Goal: Task Accomplishment & Management: Manage account settings

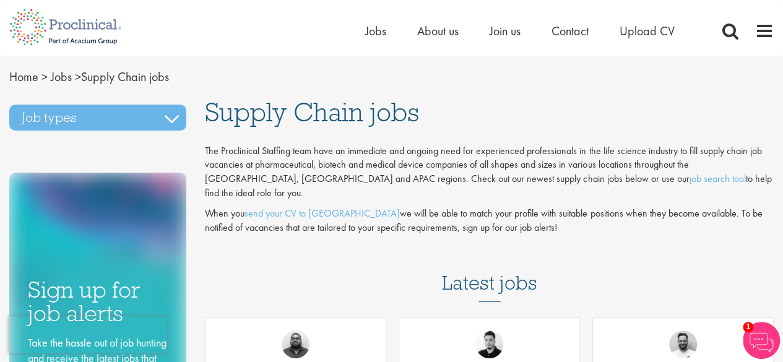
click at [172, 102] on div "Job types Biometrics Business Development Clinical Research Jobs Compliance and…" at bounding box center [98, 297] width 196 height 398
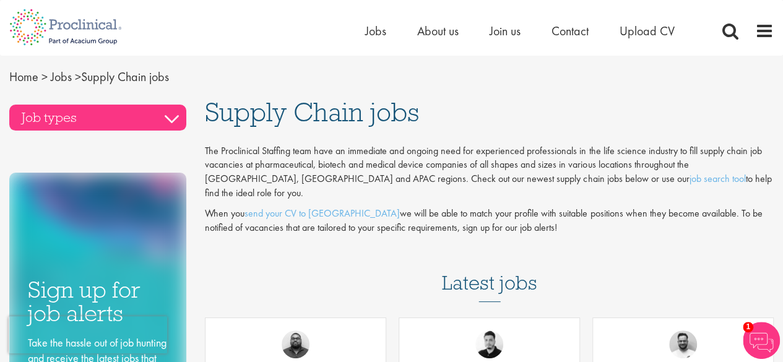
click at [172, 115] on h3 "Job types" at bounding box center [97, 118] width 177 height 26
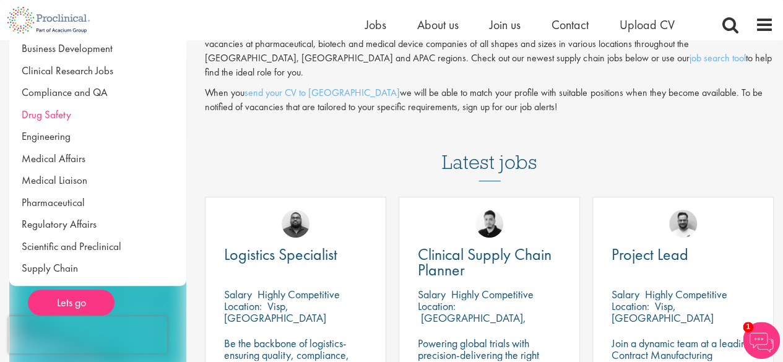
scroll to position [124, 0]
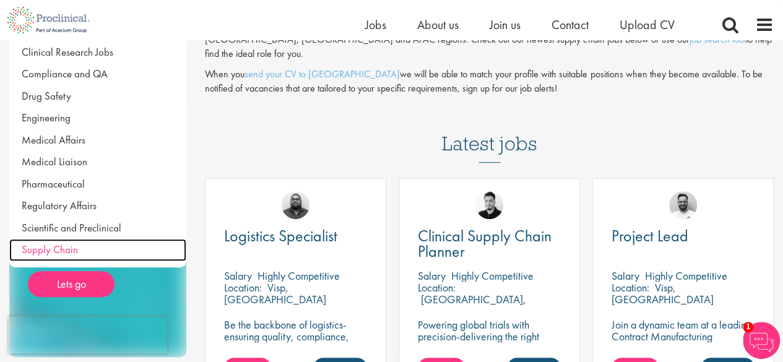
click at [78, 247] on link "Supply Chain" at bounding box center [97, 250] width 177 height 22
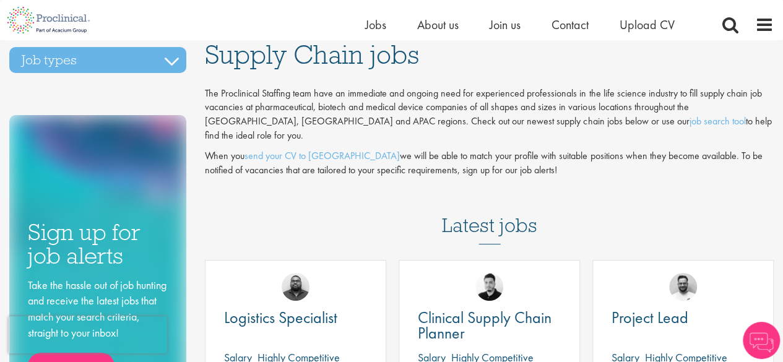
scroll to position [62, 0]
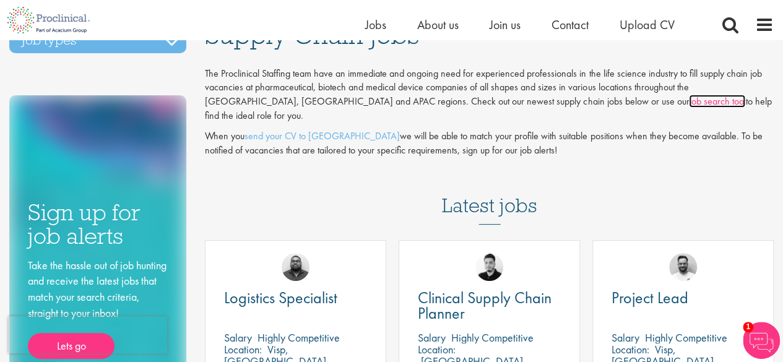
click at [689, 104] on link "job search tool" at bounding box center [717, 101] width 56 height 13
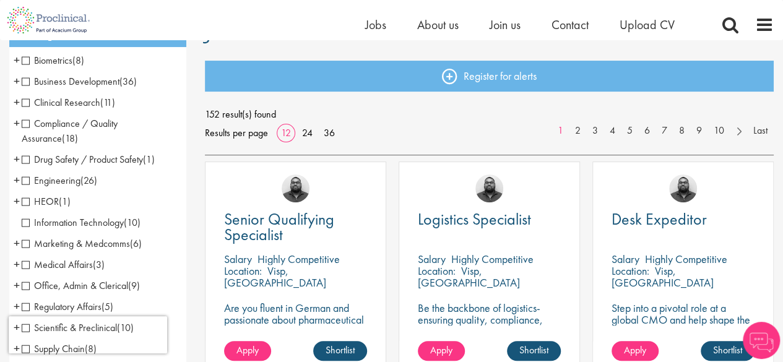
scroll to position [186, 0]
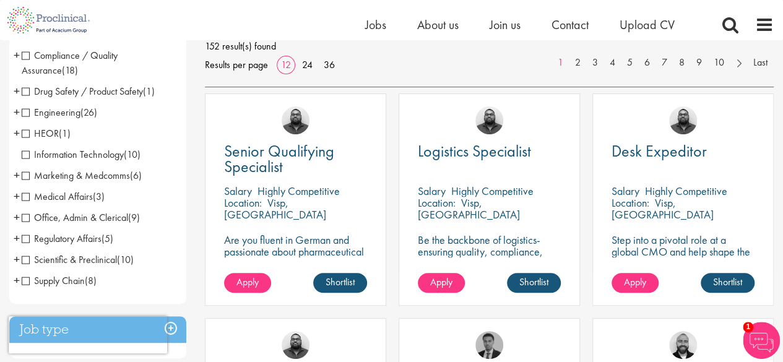
click at [30, 282] on span "Supply Chain" at bounding box center [53, 280] width 63 height 13
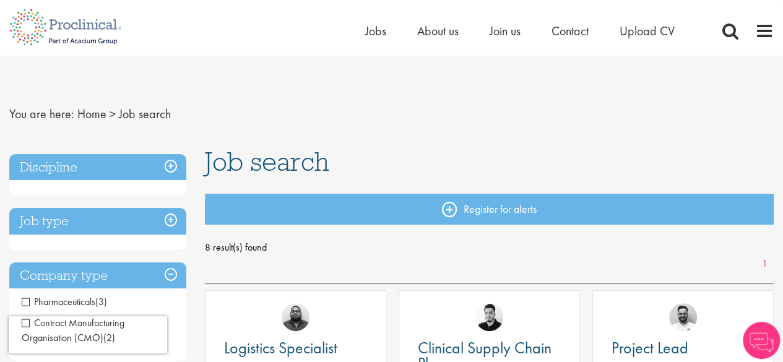
click at [485, 108] on nav "You are here: Home > Job search" at bounding box center [391, 114] width 765 height 30
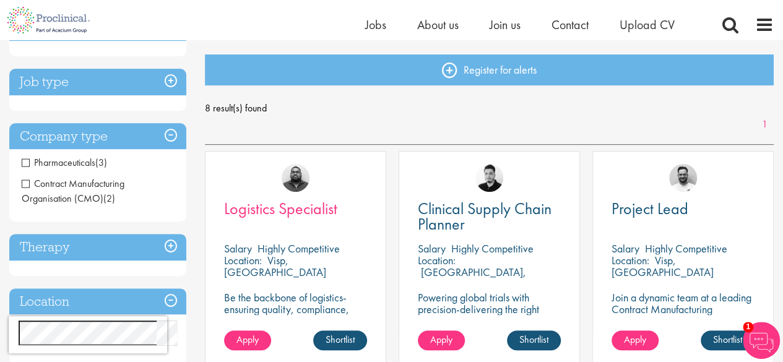
scroll to position [186, 0]
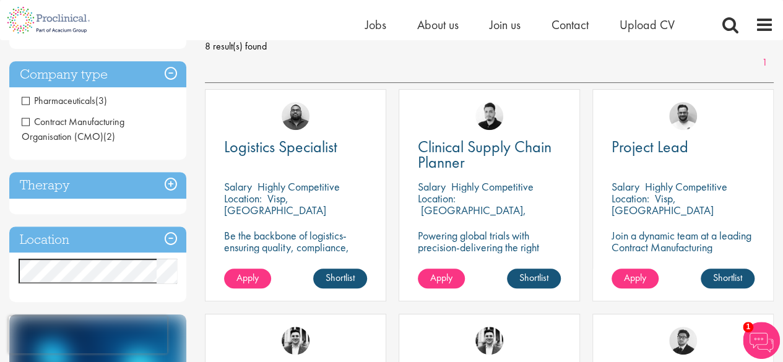
drag, startPoint x: 328, startPoint y: 241, endPoint x: 302, endPoint y: 181, distance: 65.4
click at [328, 241] on p "Be the backbone of logistics-ensuring quality, compliance, and smooth operation…" at bounding box center [295, 253] width 143 height 47
click at [294, 147] on span "Logistics Specialist" at bounding box center [280, 146] width 113 height 21
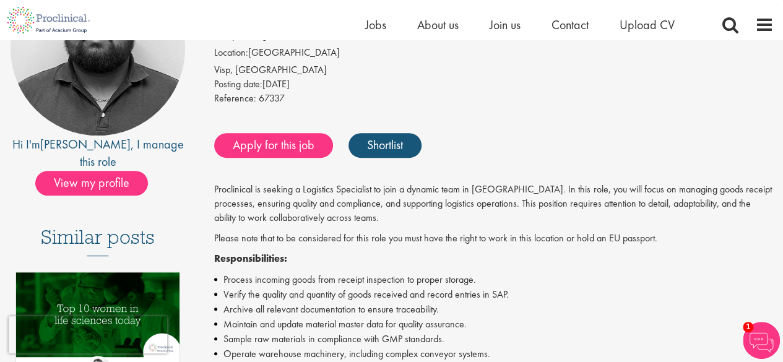
scroll to position [186, 0]
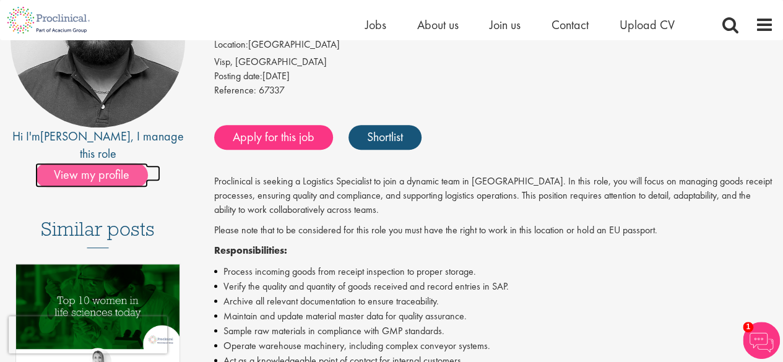
click at [105, 163] on span "View my profile" at bounding box center [91, 175] width 113 height 25
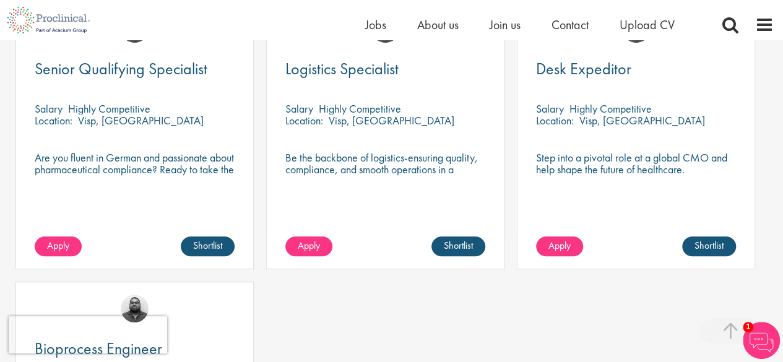
scroll to position [495, 0]
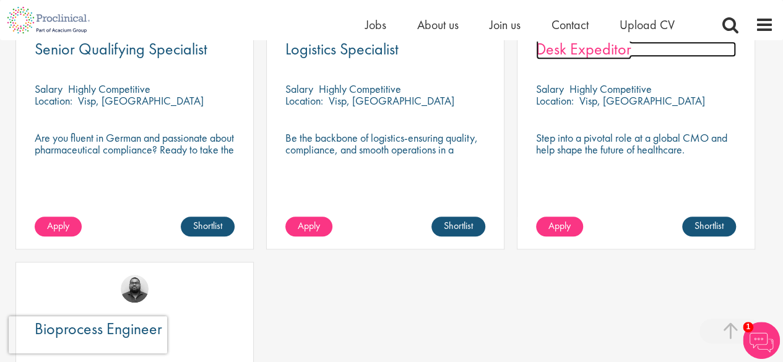
click at [598, 59] on span "Desk Expeditor" at bounding box center [583, 48] width 95 height 21
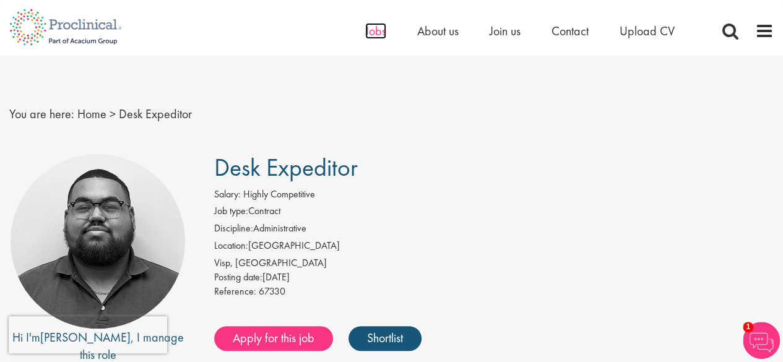
click at [379, 30] on span "Jobs" at bounding box center [375, 31] width 21 height 16
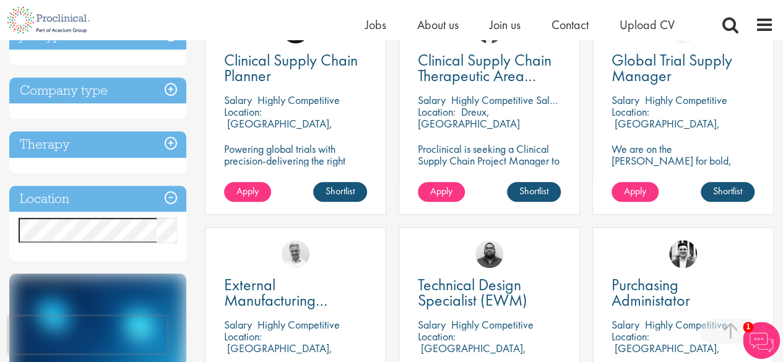
scroll to position [248, 0]
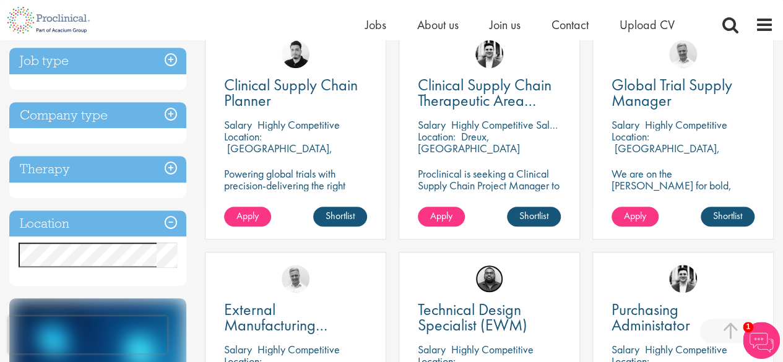
click at [493, 282] on img at bounding box center [490, 279] width 28 height 28
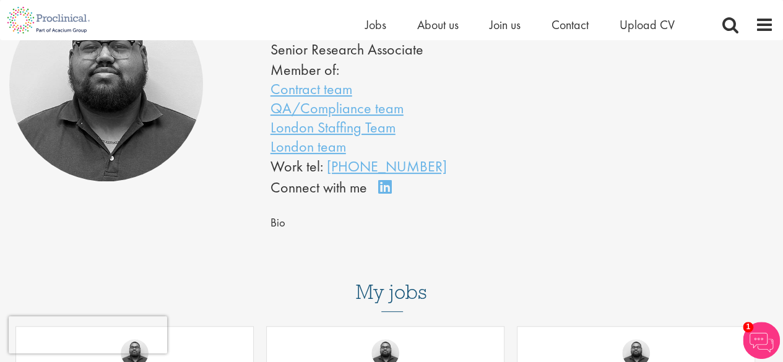
scroll to position [124, 0]
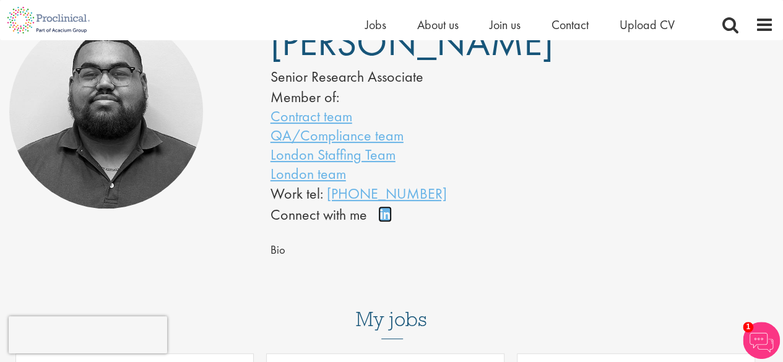
click at [388, 220] on link "Connect on LinkedIn" at bounding box center [389, 220] width 22 height 0
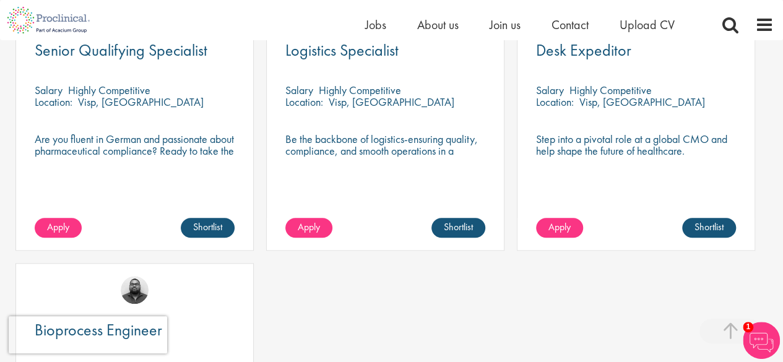
scroll to position [495, 0]
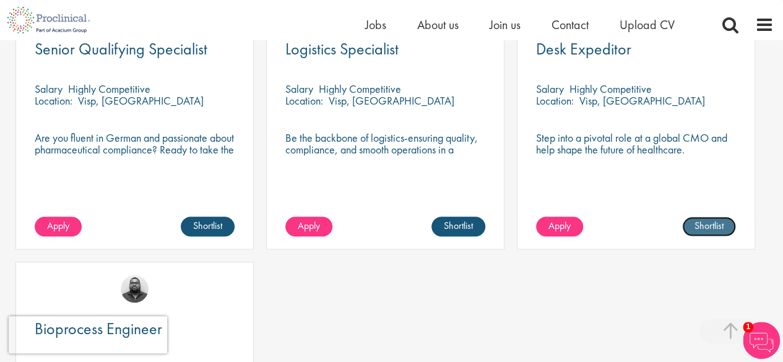
click at [707, 237] on link "Shortlist" at bounding box center [709, 227] width 54 height 20
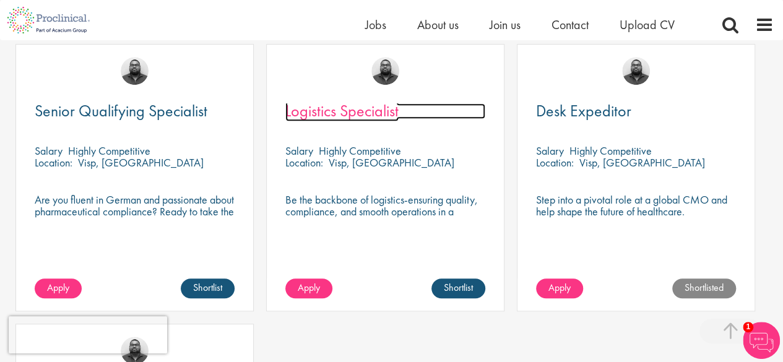
click at [363, 121] on span "Logistics Specialist" at bounding box center [341, 110] width 113 height 21
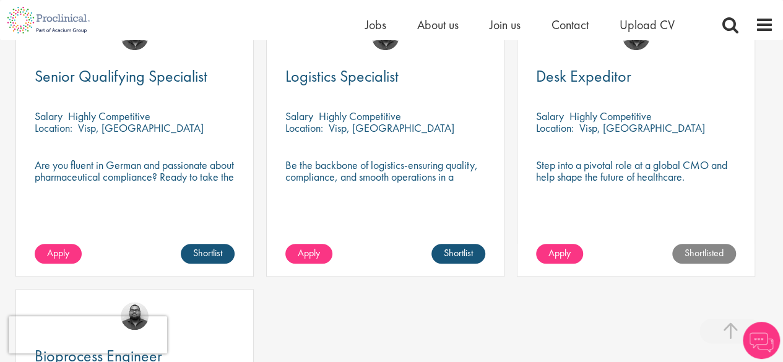
scroll to position [495, 0]
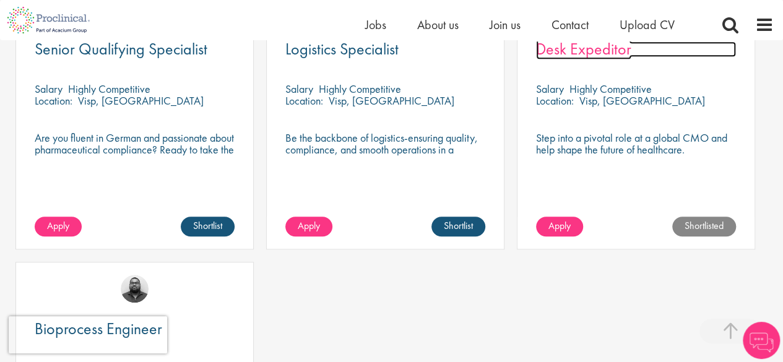
click at [584, 59] on span "Desk Expeditor" at bounding box center [583, 48] width 95 height 21
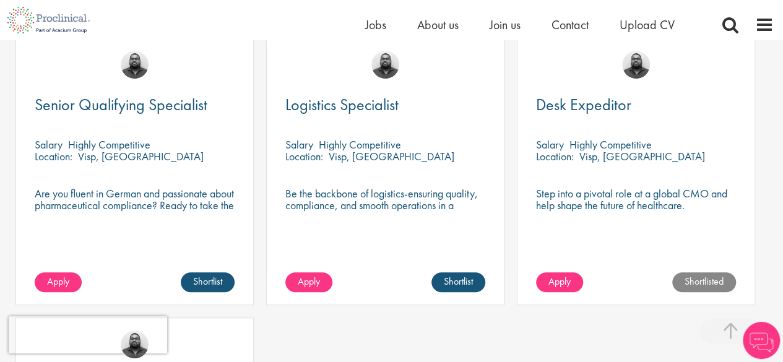
scroll to position [510, 0]
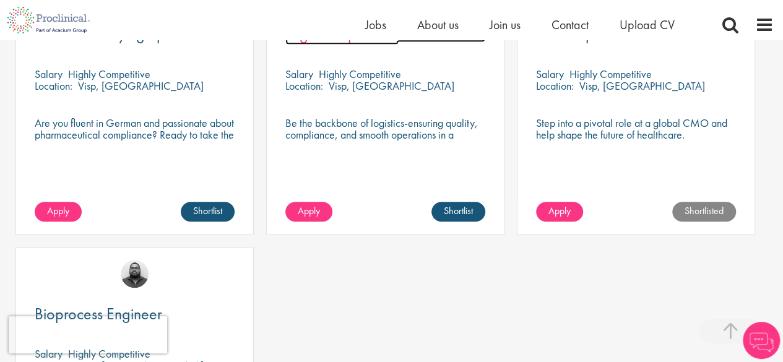
click at [331, 45] on span "Logistics Specialist" at bounding box center [341, 34] width 113 height 21
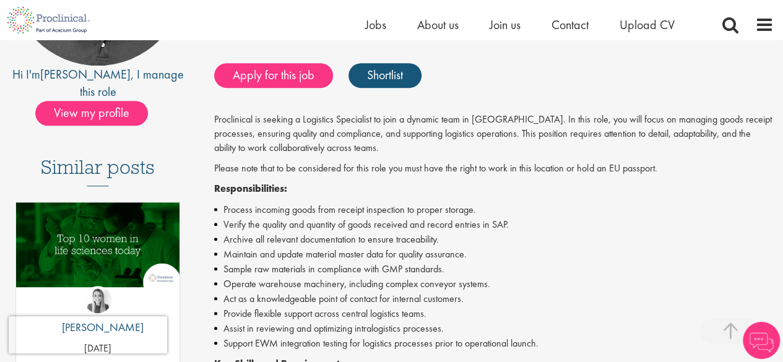
scroll to position [124, 0]
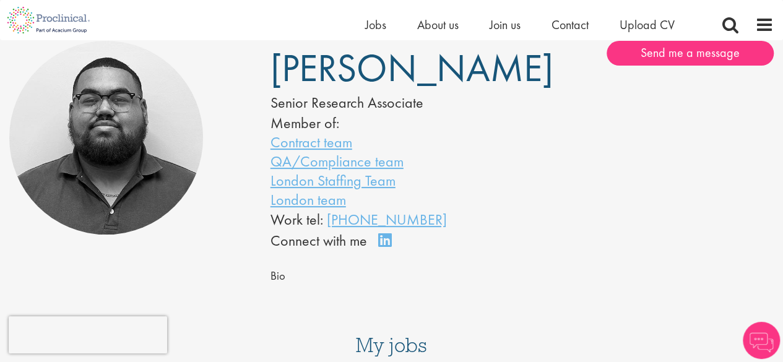
scroll to position [93, 0]
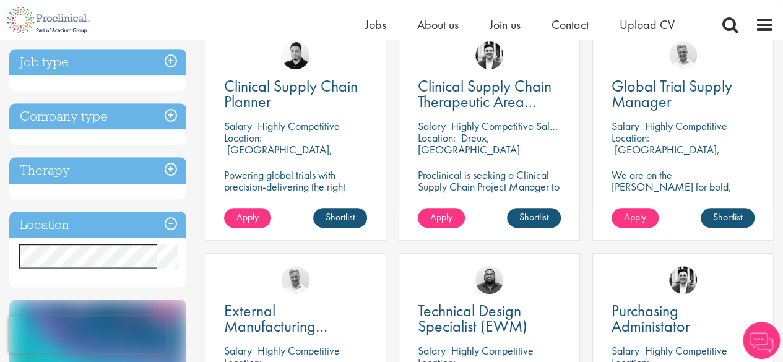
scroll to position [259, 0]
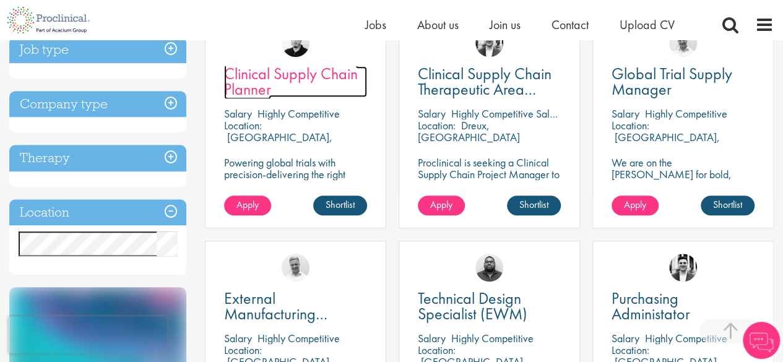
drag, startPoint x: 300, startPoint y: 76, endPoint x: 312, endPoint y: 70, distance: 13.8
click at [301, 76] on span "Clinical Supply Chain Planner" at bounding box center [291, 81] width 134 height 37
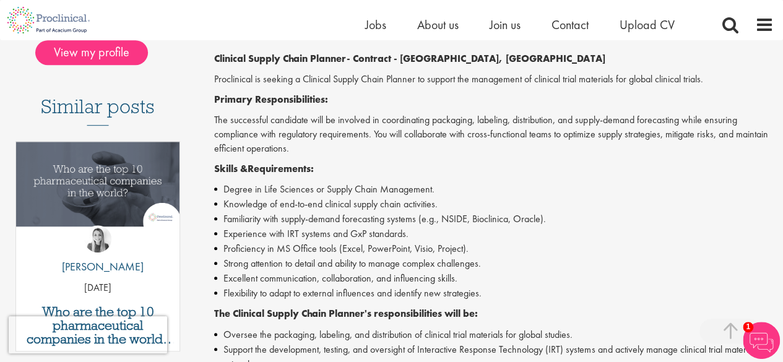
scroll to position [248, 0]
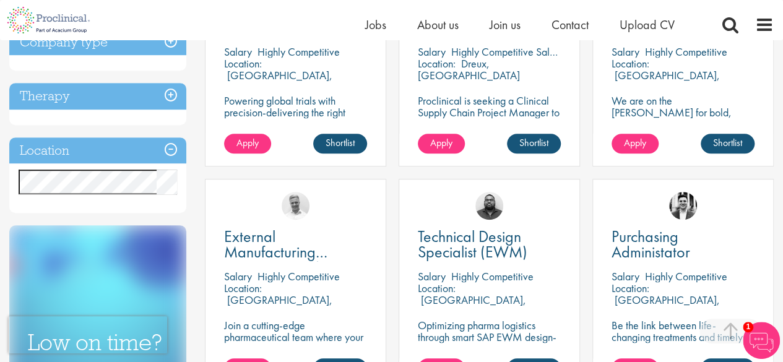
scroll to position [73, 0]
